Goal: Information Seeking & Learning: Learn about a topic

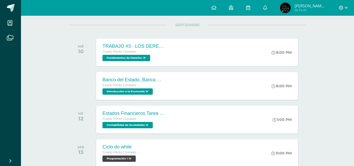
scroll to position [67, 0]
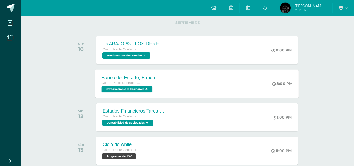
click at [181, 86] on div "Banco del Estado, Banca Múltiple. Cuarto Perito Contador con Orientación en Com…" at bounding box center [197, 84] width 204 height 28
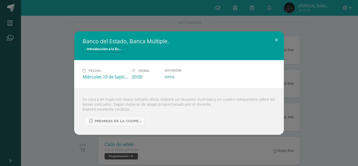
click at [76, 27] on div "Banco del Estado, Banca Múltiple. Introducción a la Economía Fecha: [DATE] Hora…" at bounding box center [179, 83] width 358 height 166
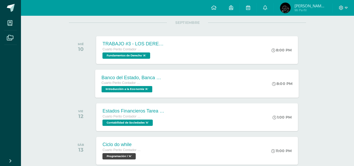
click at [119, 81] on span "Cuarto Perito Contador con Orientación en Computación" at bounding box center [122, 83] width 40 height 4
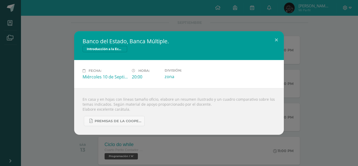
click at [97, 50] on span "Introducción a la Economía" at bounding box center [105, 49] width 45 height 6
click at [15, 28] on div "Banco del Estado, Banca Múltiple. Introducción a la Economía Fecha: [DATE] Hora…" at bounding box center [179, 83] width 358 height 166
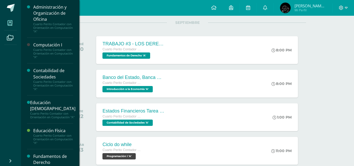
click at [5, 17] on link "Mis cursos" at bounding box center [10, 23] width 13 height 15
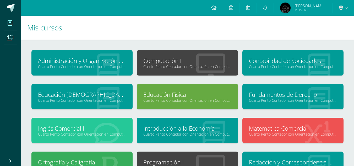
click at [181, 127] on link "Introducción a la Economía" at bounding box center [187, 128] width 88 height 8
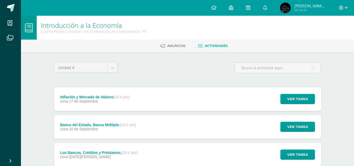
click at [120, 122] on div "Banco del Estado, Banca Múltiple. (10.0 pts) zona 10 de Septiembre" at bounding box center [98, 127] width 88 height 24
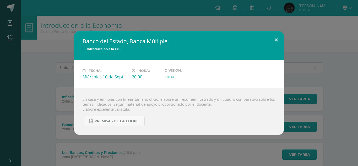
click at [278, 46] on div "Banco del Estado, Banca Múltiple. Introducción a la Economía Fecha: [DATE] Hora…" at bounding box center [179, 83] width 210 height 104
click at [276, 42] on button at bounding box center [276, 40] width 15 height 18
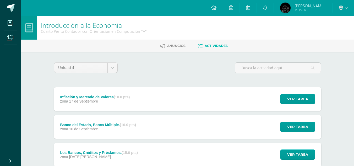
click at [87, 149] on div "Los Bancos, Créditos y Préstamos. (15.0 pts) zona 20 de Agosto" at bounding box center [99, 155] width 90 height 24
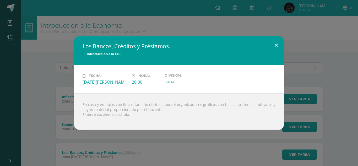
click at [281, 45] on button at bounding box center [276, 45] width 15 height 18
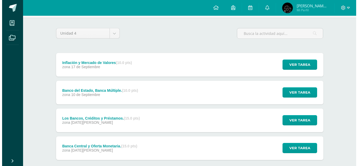
scroll to position [47, 0]
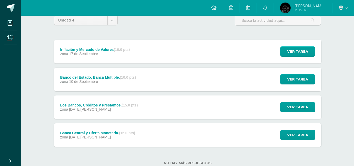
click at [146, 147] on div "No hay más resultados" at bounding box center [188, 159] width 268 height 24
click at [126, 142] on div "Banca Central y Oferta Monetaria. (15.0 pts) zona 13 de Agosto" at bounding box center [98, 135] width 88 height 24
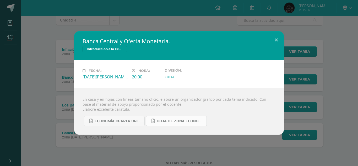
click at [158, 120] on span "Hoja de Zona Economía.pdf" at bounding box center [180, 121] width 47 height 4
click at [119, 121] on span "ECONOMÍA CUARTA UNIDAD.pdf" at bounding box center [118, 121] width 47 height 4
